Goal: Communication & Community: Answer question/provide support

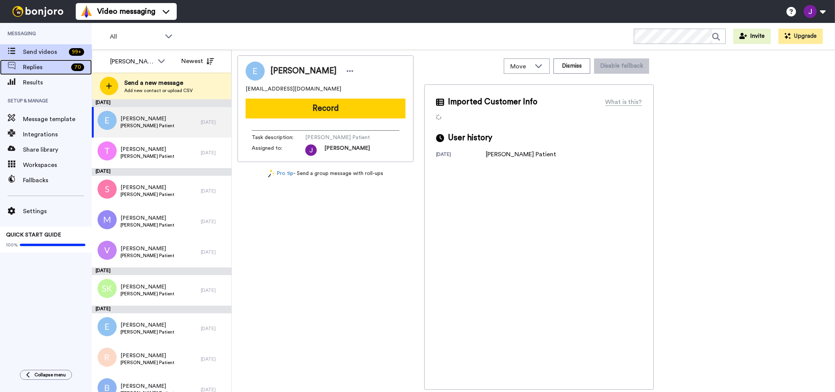
click at [31, 70] on span "Replies" at bounding box center [45, 67] width 45 height 9
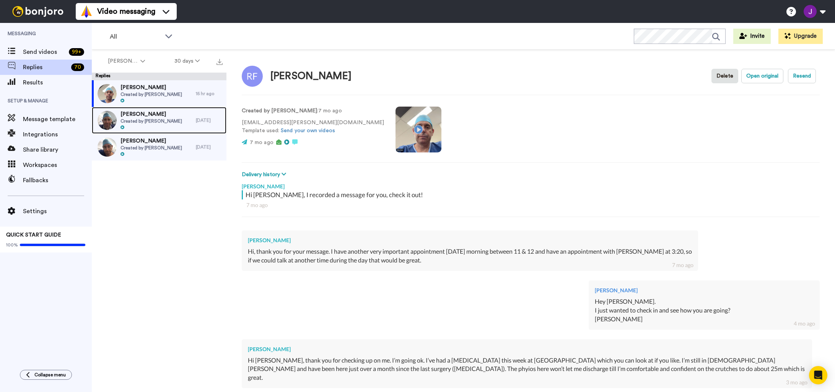
click at [150, 120] on span "Created by [PERSON_NAME]" at bounding box center [151, 121] width 62 height 6
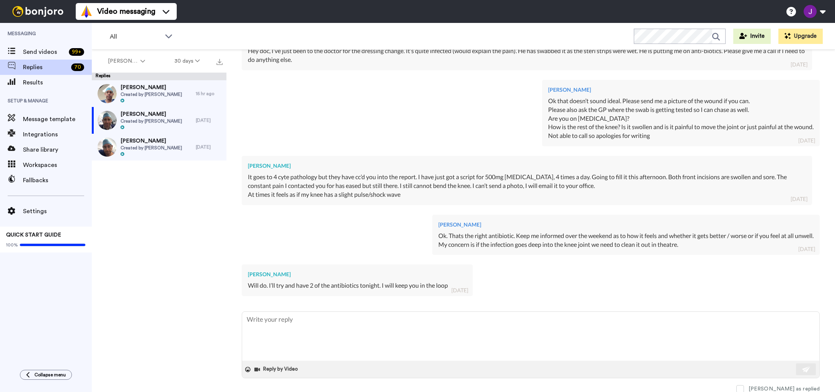
scroll to position [420, 0]
type textarea "x"
type textarea "MO"
type textarea "x"
type textarea "MOr"
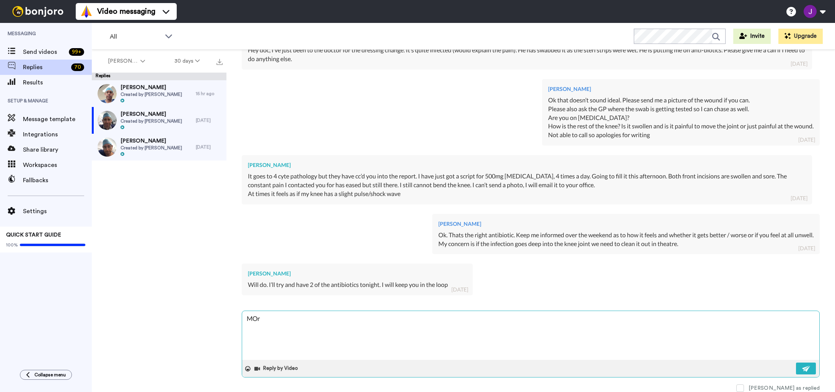
type textarea "x"
type textarea "MOrn"
type textarea "x"
type textarea "MOrni"
type textarea "x"
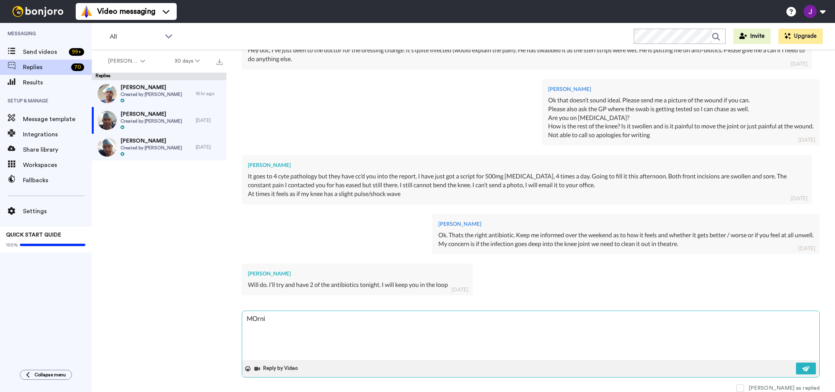
type textarea "MOrnin"
type textarea "x"
type textarea "MOrning"
type textarea "x"
type textarea "MOrningK"
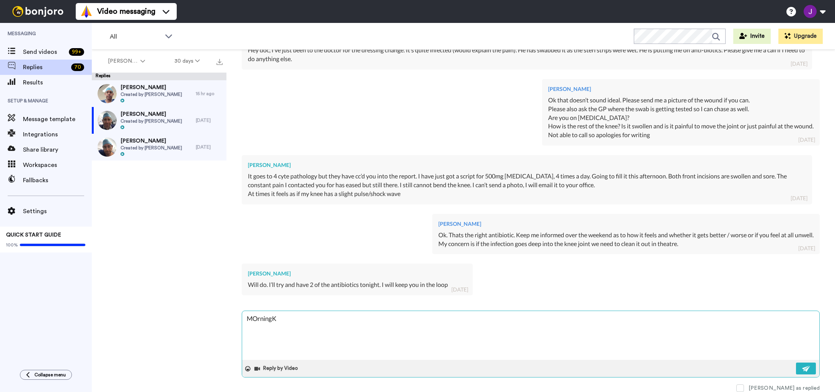
type textarea "x"
type textarea "MOrningKa"
type textarea "x"
type textarea "MOrningKay"
type textarea "x"
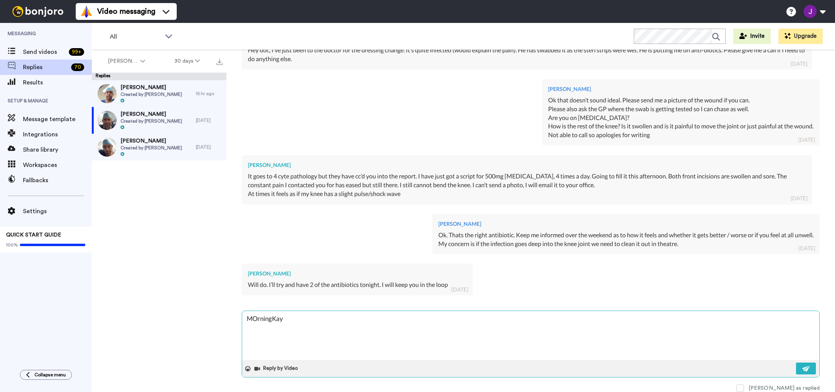
type textarea "MOrningKayl"
type textarea "x"
type textarea "MOrningKayla"
type textarea "x"
type textarea "MrningKayla"
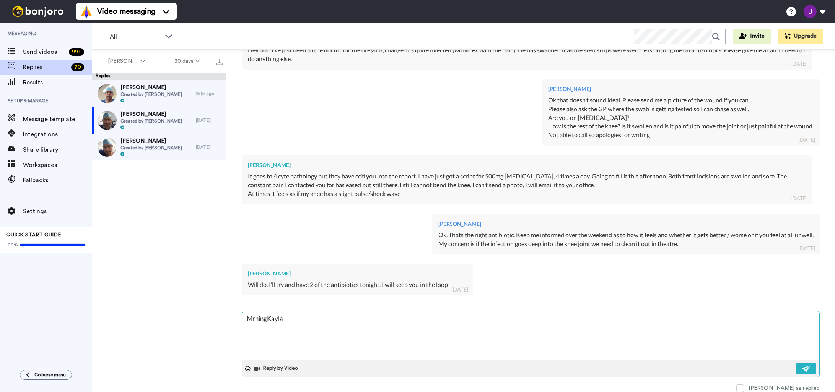
type textarea "x"
type textarea "MorningKayla"
type textarea "x"
type textarea "Morning Kayla"
type textarea "x"
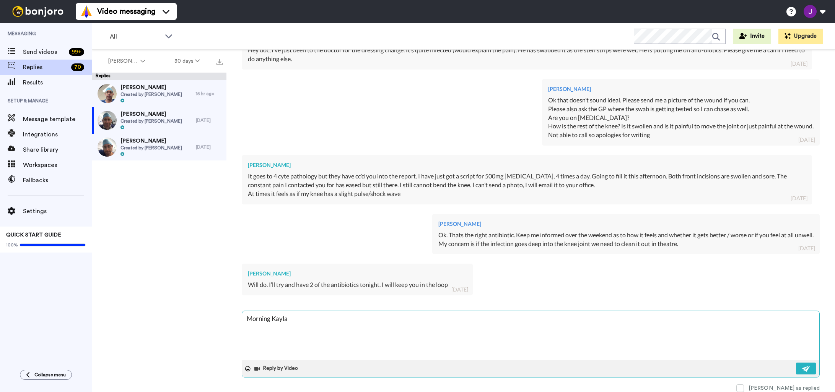
type textarea "Morning Kayla."
type textarea "x"
type textarea "Morning Kayla."
type textarea "x"
type textarea "Morning Kayla. H"
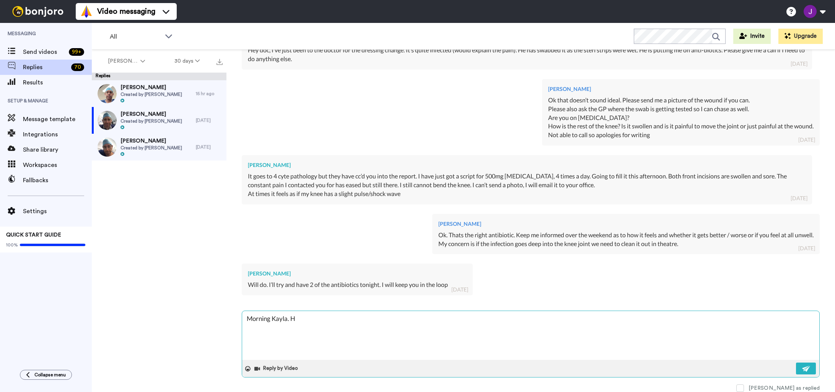
type textarea "x"
type textarea "Morning Kayla. Ho"
type textarea "x"
type textarea "Morning Kayla. How"
type textarea "x"
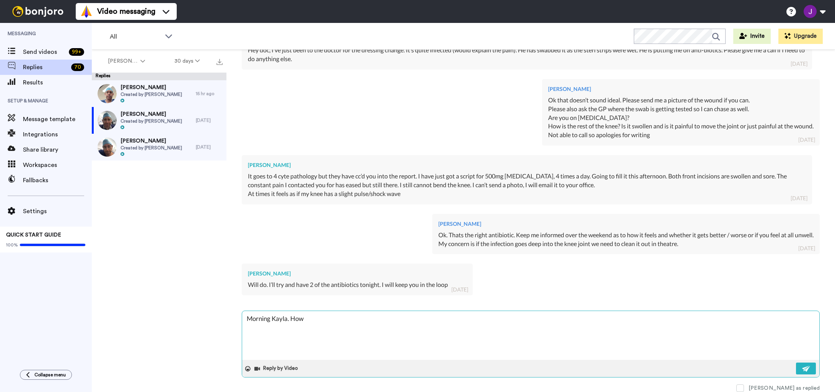
type textarea "Morning Kayla. How"
type textarea "x"
type textarea "Morning Kayla. How w"
type textarea "x"
type textarea "Morning Kayla. How wa"
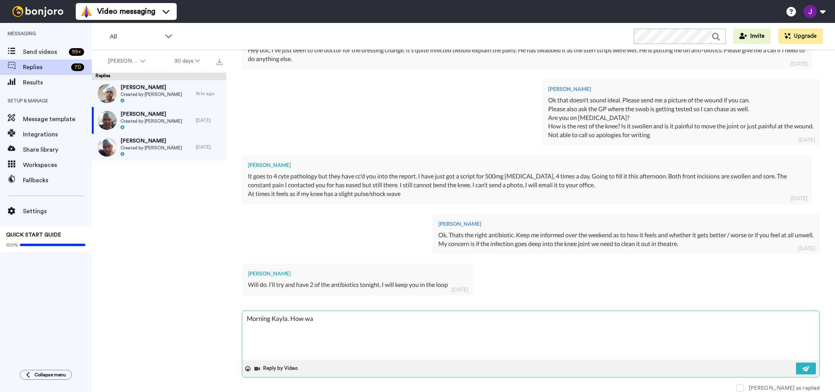
type textarea "x"
type textarea "Morning Kayla. How was"
type textarea "x"
type textarea "Morning Kayla. How was"
type textarea "x"
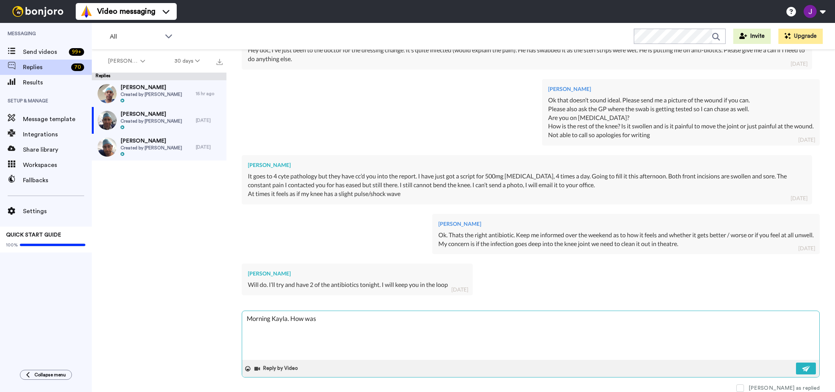
type textarea "Morning Kayla. How was t"
type textarea "x"
type textarea "Morning Kayla. How was th"
type textarea "x"
type textarea "Morning Kayla. How was the"
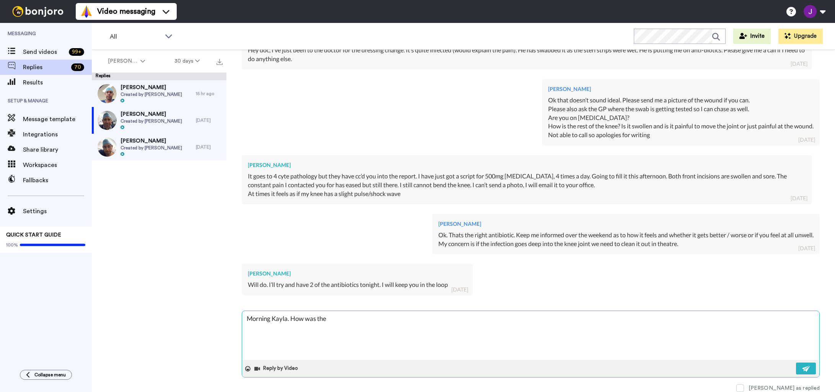
type textarea "x"
type textarea "Morning Kayla. How was the"
type textarea "x"
type textarea "Morning Kayla. How was the w"
type textarea "x"
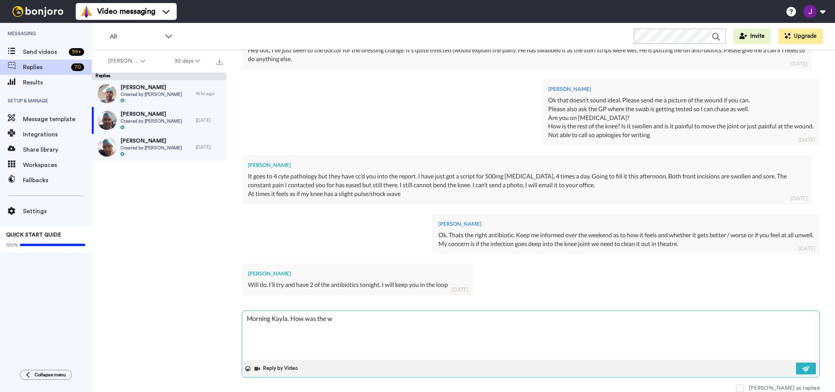
type textarea "Morning Kayla. How was the we"
type textarea "x"
type textarea "Morning Kayla. How was the wee"
type textarea "x"
type textarea "Morning Kayla. How was the week"
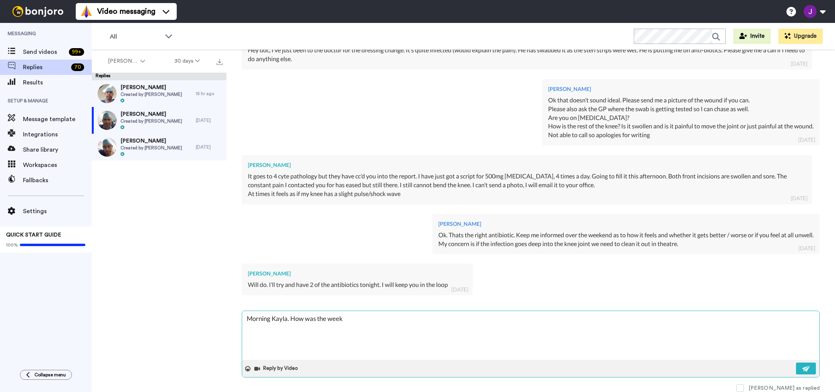
type textarea "x"
type textarea "Morning Kayla. How was the weeke"
type textarea "x"
type textarea "Morning Kayla. How was the weekee"
type textarea "x"
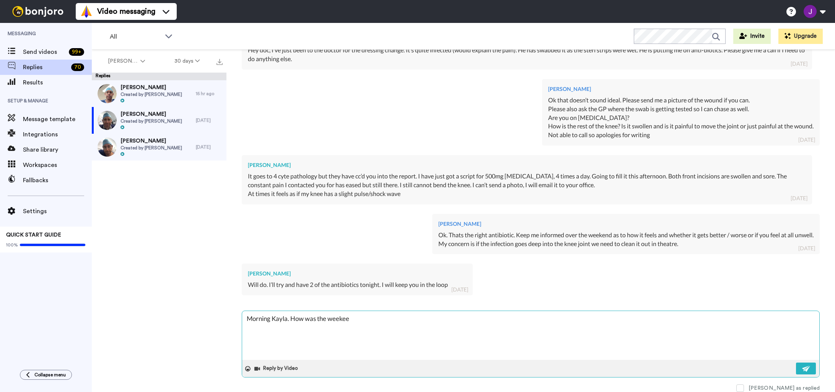
type textarea "Morning Kayla. How was the weekeen"
type textarea "x"
type textarea "Morning Kayla. How was the weekeend"
type textarea "x"
type textarea "Morning Kayla. How was the weekeend"
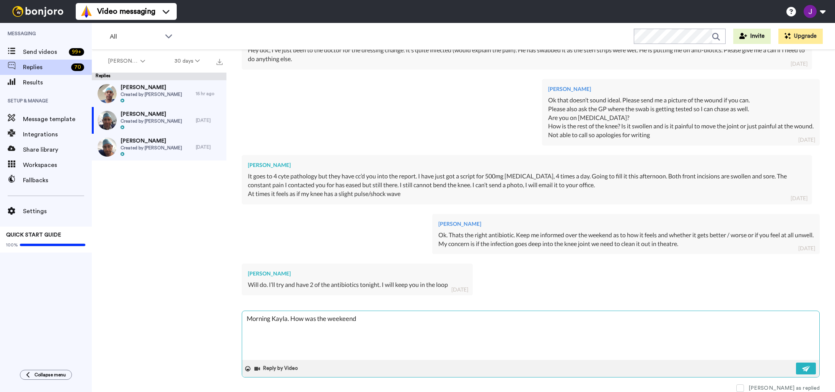
type textarea "x"
type textarea "Morning Kayla. How was the weekeend a"
type textarea "x"
type textarea "Morning Kayla. How was the weekeend an"
type textarea "x"
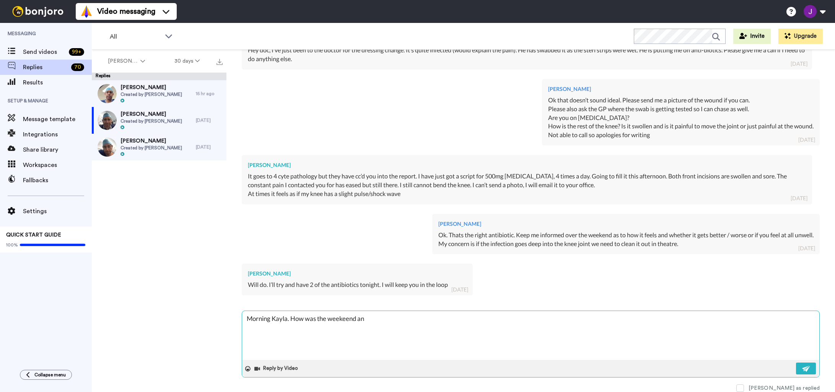
type textarea "Morning Kayla. How was the weekeend and"
type textarea "x"
type textarea "Morning Kayla. How was the weekeend and"
type textarea "x"
type textarea "Morning Kayla. How was the weekend and"
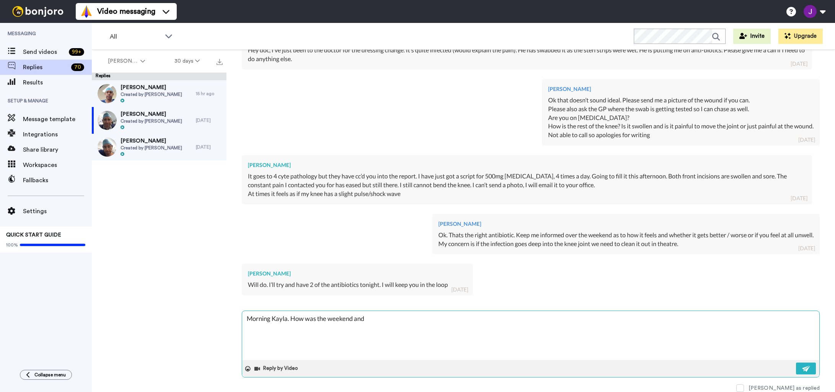
type textarea "x"
type textarea "Morning Kayla. How i"
type textarea "x"
type textarea "Morning Kayla. How is"
type textarea "x"
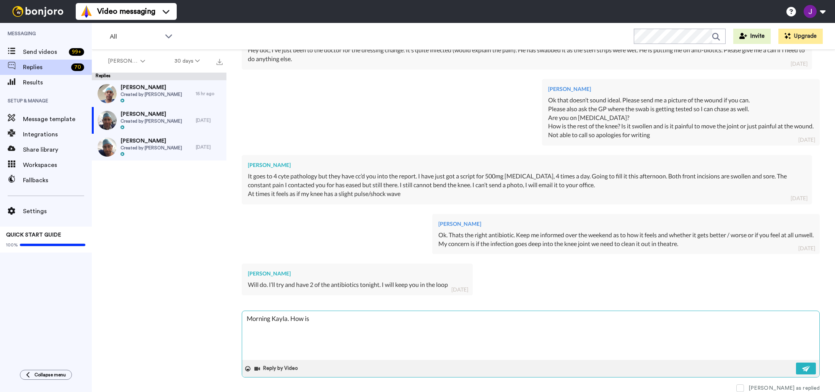
type textarea "Morning Kayla. How is"
type textarea "x"
type textarea "Morning Kayla. How is y"
type textarea "x"
type textarea "Morning Kayla. How is yo"
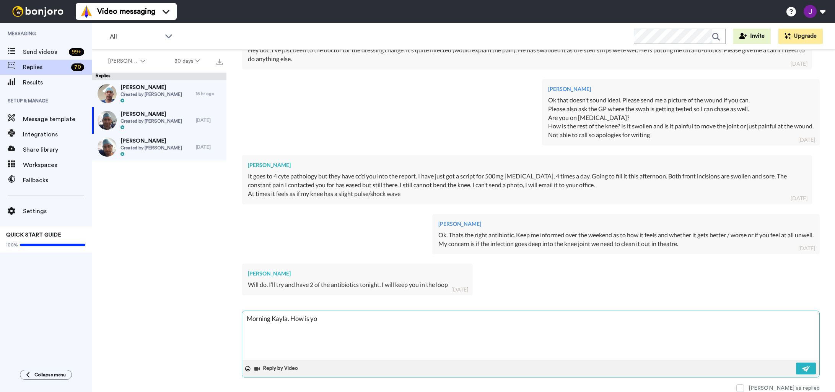
type textarea "x"
type textarea "Morning Kayla. How is you"
type textarea "x"
type textarea "Morning Kayla. How is your"
type textarea "x"
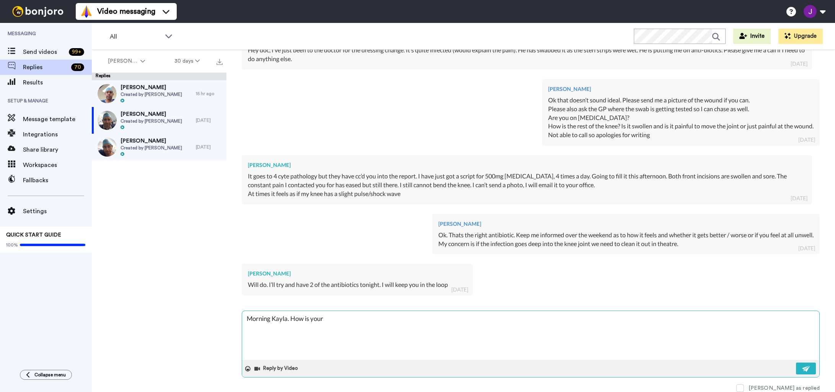
type textarea "Morning Kayla. How is your"
type textarea "x"
type textarea "Morning Kayla. How is your k"
type textarea "x"
type textarea "Morning Kayla. How is your kn"
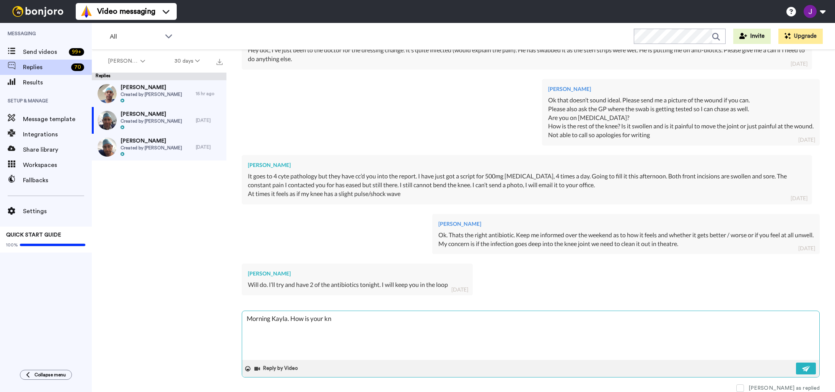
type textarea "x"
type textarea "Morning Kayla. How is your kne"
type textarea "x"
type textarea "Morning Kayla. How is your knee"
type textarea "x"
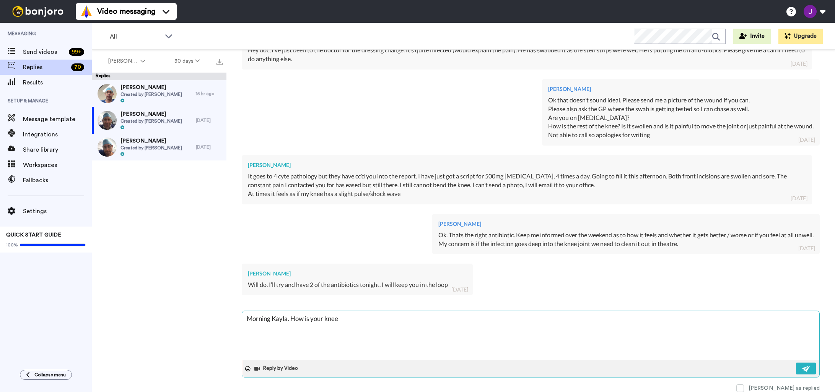
type textarea "Morning Kayla. How is your knee"
type textarea "x"
type textarea "Morning Kayla. How is your knee f"
type textarea "x"
type textarea "Morning Kayla. How is your knee fe"
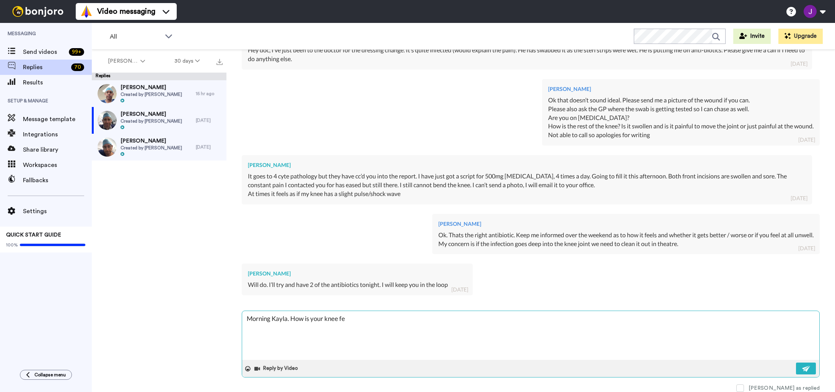
type textarea "x"
type textarea "Morning Kayla. How is your knee fee"
type textarea "x"
type textarea "Morning Kayla. How is your knee feel"
type textarea "x"
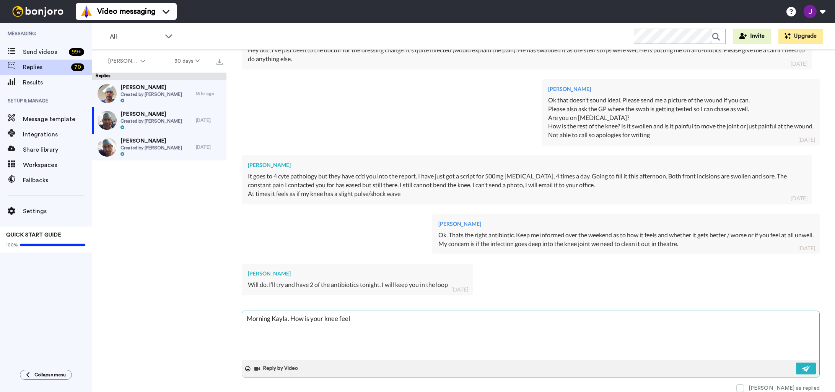
type textarea "Morning Kayla. How is your knee feeli"
type textarea "x"
type textarea "Morning Kayla. How is your knee feeling"
type textarea "x"
type textarea "Morning Kayla. How is your knee feeling a"
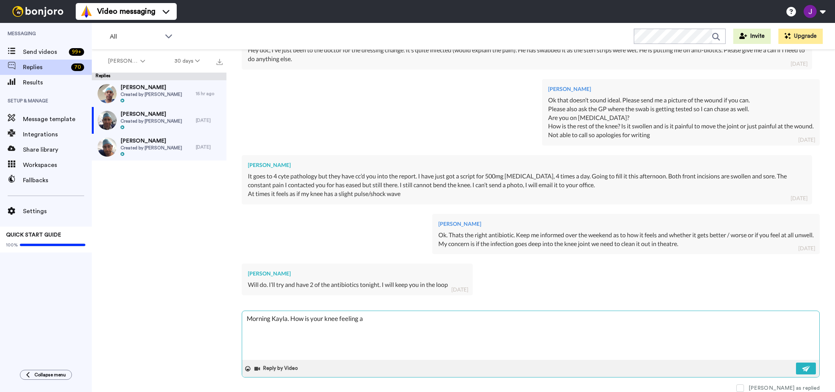
type textarea "x"
type textarea "Morning Kayla. How is your knee feeling af"
type textarea "x"
type textarea "Morning Kayla. How is your knee feeling aft"
type textarea "x"
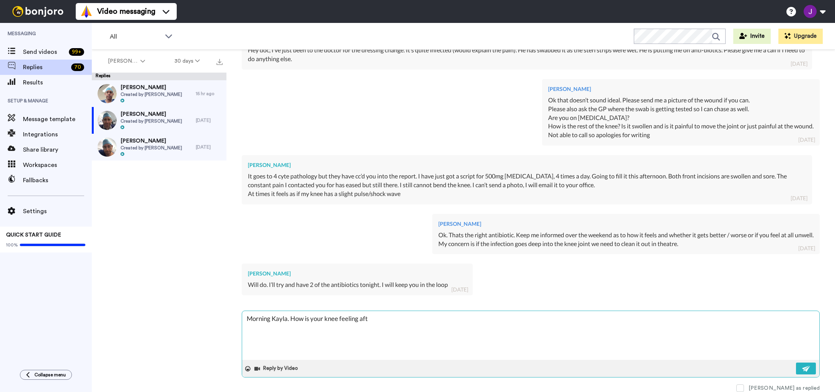
type textarea "Morning Kayla. How is your knee feeling afte"
type textarea "x"
type textarea "Morning Kayla. How is your knee feeling after"
type textarea "x"
type textarea "Morning Kayla. How is your knee feeling after"
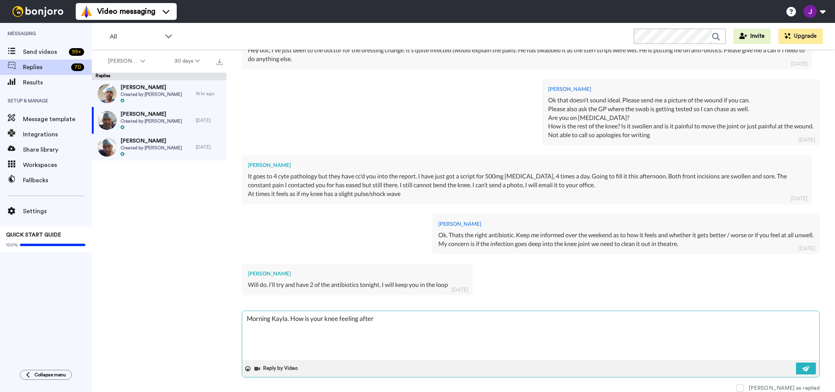
type textarea "x"
type textarea "Morning Kayla. How is your knee feeling after a"
type textarea "x"
type textarea "Morning Kayla. How is your knee feeling after a"
type textarea "x"
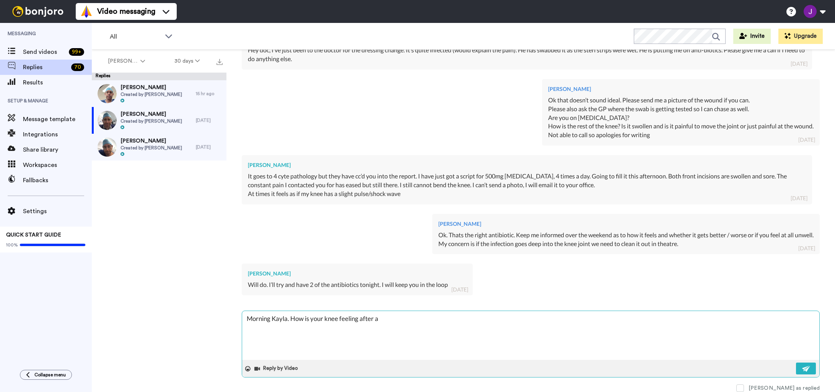
type textarea "Morning Kayla. How is your knee feeling after a f"
type textarea "x"
type textarea "Morning Kayla. How is your knee feeling after a fe"
type textarea "x"
type textarea "Morning Kayla. How is your knee feeling after a few"
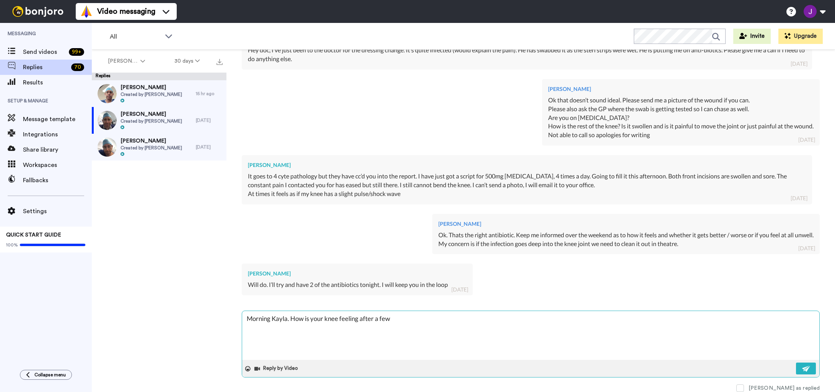
type textarea "x"
type textarea "Morning Kayla. How is your knee feeling after a few"
type textarea "x"
type textarea "Morning Kayla. How is your knee feeling after a few d"
type textarea "x"
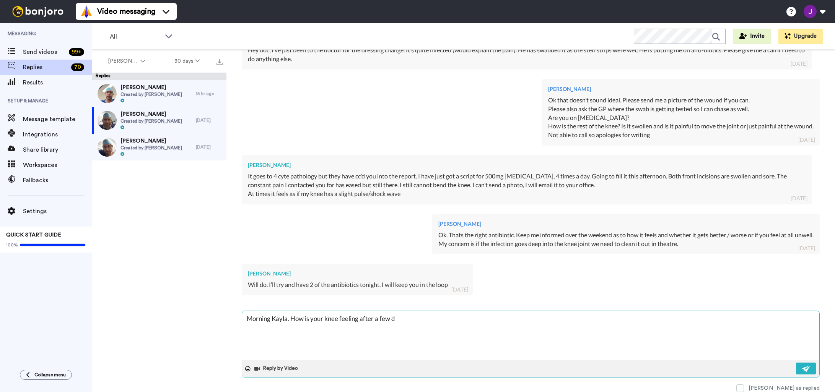
type textarea "Morning Kayla. How is your knee feeling after a few da"
type textarea "x"
type textarea "Morning Kayla. How is your knee feeling after a few day"
type textarea "x"
type textarea "Morning Kayla. How is your knee feeling after a few days"
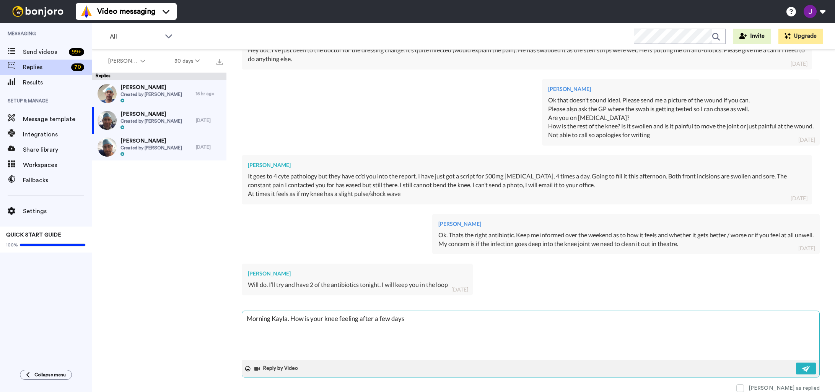
type textarea "x"
type textarea "Morning Kayla. How is your knee feeling after a few days"
type textarea "x"
type textarea "Morning Kayla. How is your knee feeling after a few days o"
type textarea "x"
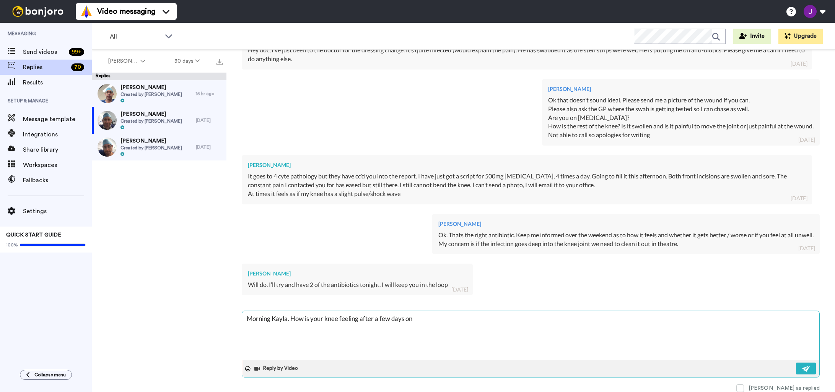
type textarea "Morning Kayla. How is your knee feeling after a few days on"
type textarea "x"
type textarea "Morning Kayla. How is your knee feeling after a few days on a"
type textarea "x"
type textarea "Morning Kayla. How is your knee feeling after a few days on an"
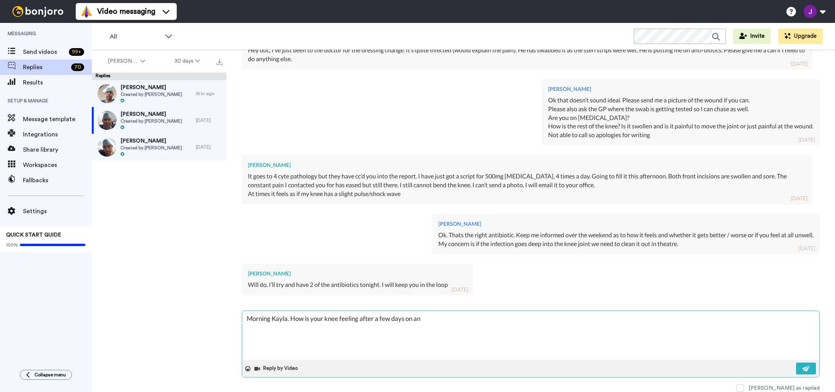
type textarea "x"
type textarea "Morning Kayla. How is your knee feeling after a few days on ant"
type textarea "x"
type textarea "Morning Kayla. How is your knee feeling after a few days on anti"
type textarea "x"
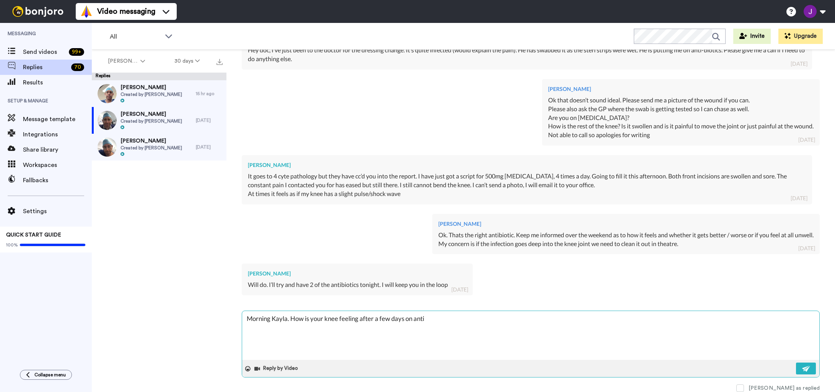
type textarea "Morning Kayla. How is your knee feeling after a few days on antio"
type textarea "x"
type textarea "Morning Kayla. How is your knee feeling after a few days on anti"
type textarea "x"
type textarea "Morning Kayla. How is your knee feeling after a few days on antii"
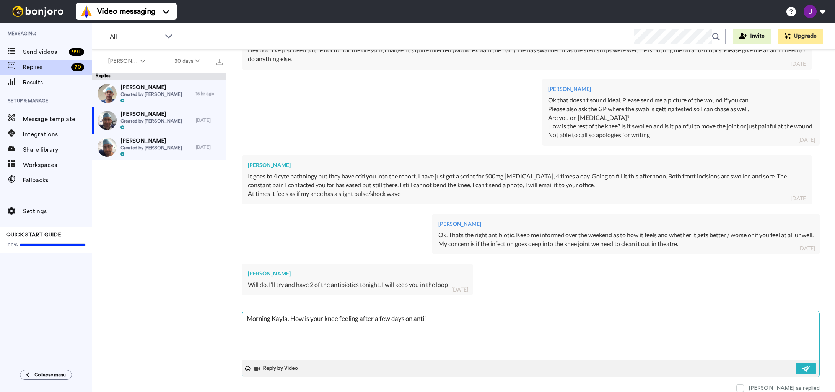
type textarea "x"
type textarea "Morning Kayla. How is your knee feeling after a few days on anti"
type textarea "x"
type textarea "Morning Kayla. How is your knee feeling after a few days on antib"
type textarea "x"
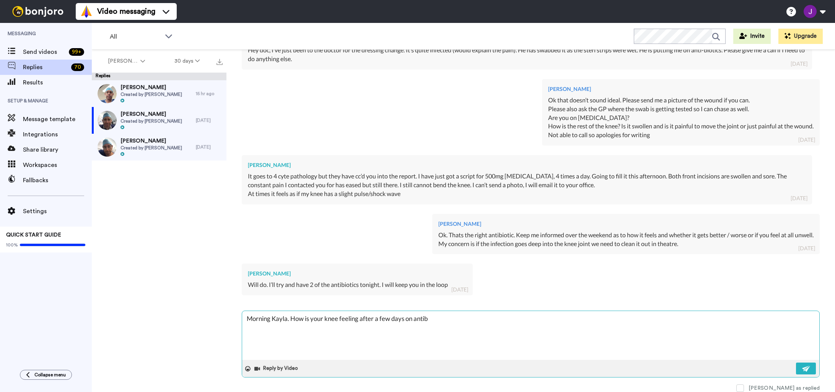
type textarea "Morning Kayla. How is your knee feeling after a few days on antibi"
type textarea "x"
type textarea "Morning Kayla. How is your knee feeling after a few days on antibio"
type textarea "x"
type textarea "Morning Kayla. How is your knee feeling after a few days on antibiot"
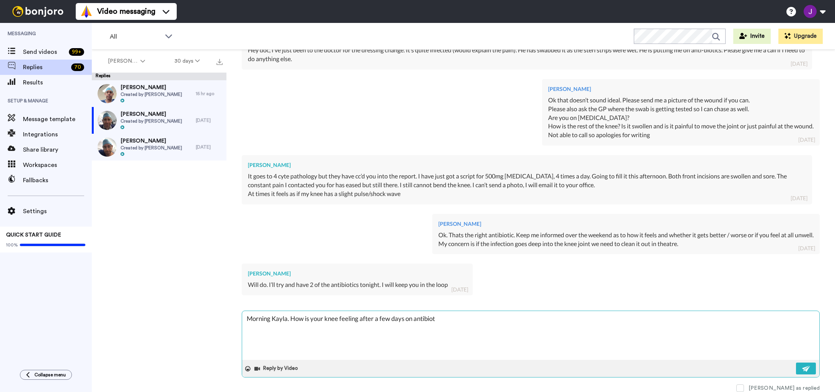
type textarea "x"
type textarea "Morning Kayla. How is your knee feeling after a few days on antibioti"
type textarea "x"
type textarea "Morning Kayla. How is your knee feeling after a few days on antibiotic"
type textarea "x"
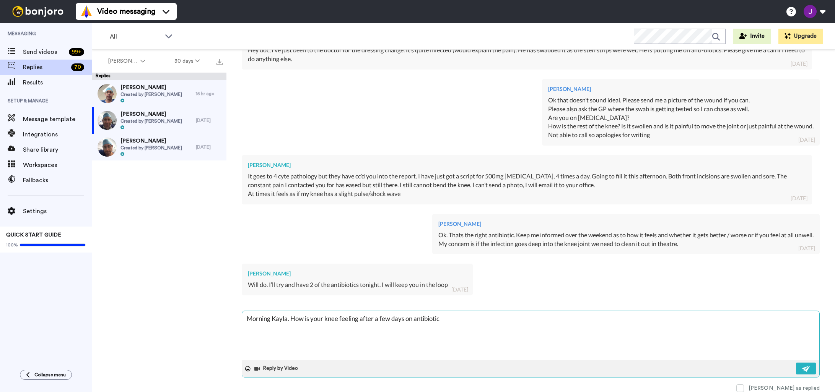
type textarea "Morning Kayla. How is your knee feeling after a few days on antibiotics"
type textarea "x"
type textarea "Morning Kayla. How is your knee feeling after a few days on antibiotics?"
type textarea "x"
type textarea "Morning Kayla. How is your knee feeling after a few days on antibiotics?"
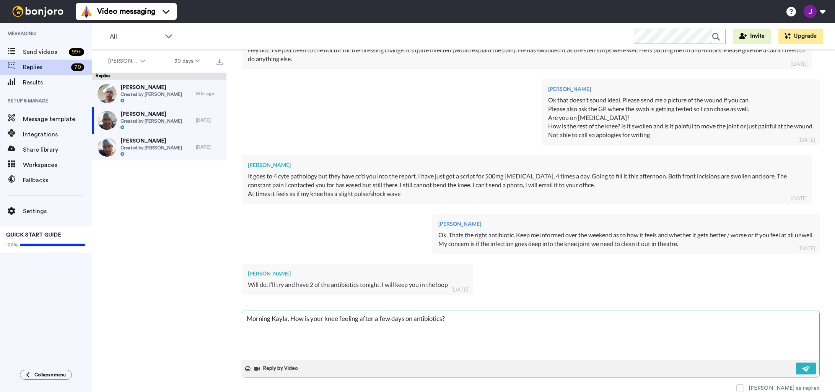
type textarea "x"
type textarea "Morning Kayla. How is your knee feeling after a few days on antibiotics?"
click at [804, 366] on img at bounding box center [806, 369] width 8 height 6
type textarea "x"
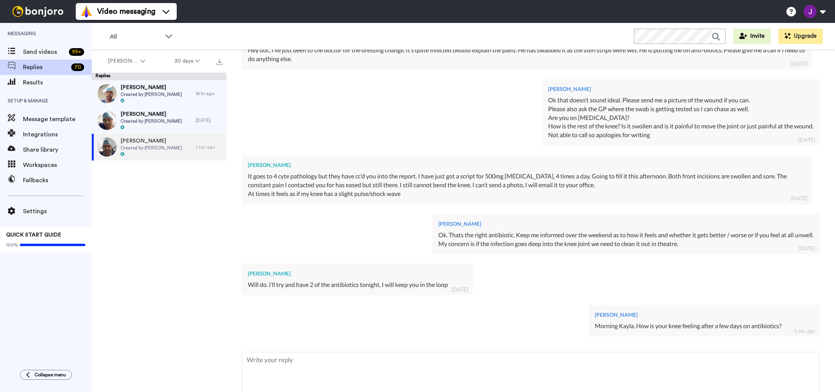
type textarea "x"
